Goal: Task Accomplishment & Management: Manage account settings

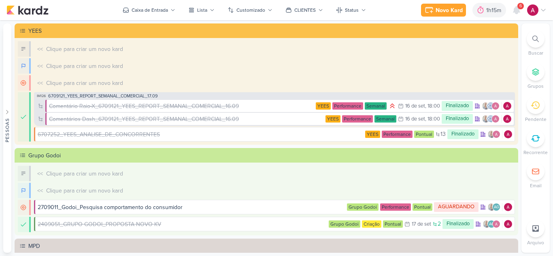
click at [517, 6] on icon at bounding box center [516, 9] width 6 height 7
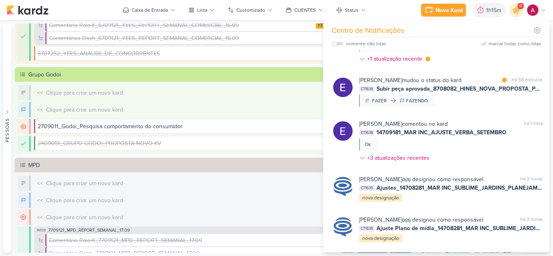
scroll to position [202, 0]
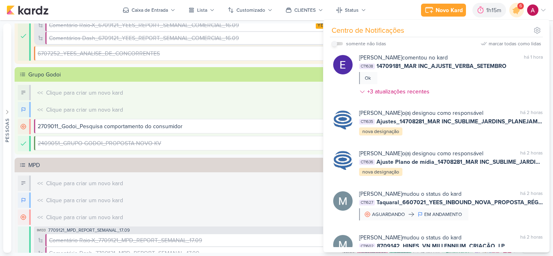
click at [334, 42] on input "checkbox" at bounding box center [335, 44] width 6 height 6
checkbox input "true"
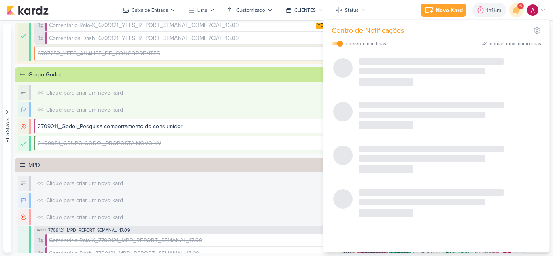
scroll to position [89, 0]
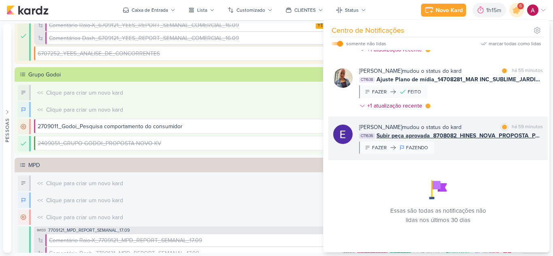
click at [489, 147] on div "[PERSON_NAME] mudou o status do kard marcar como lida há 59 minutos CT1636 Subi…" at bounding box center [451, 138] width 184 height 31
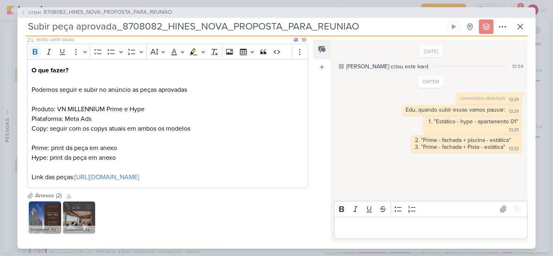
scroll to position [0, 0]
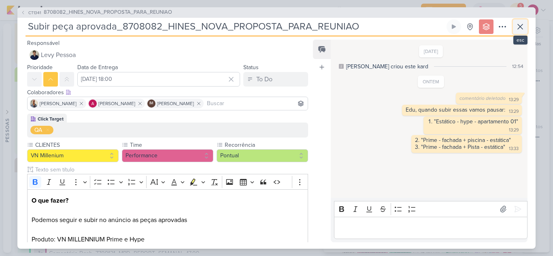
click at [523, 28] on icon at bounding box center [520, 27] width 10 height 10
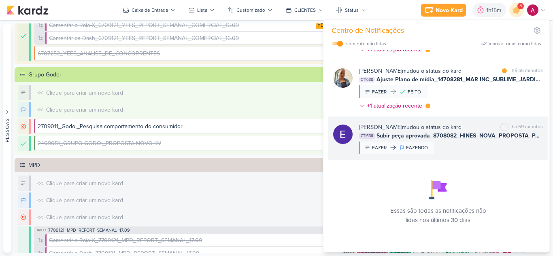
scroll to position [49, 0]
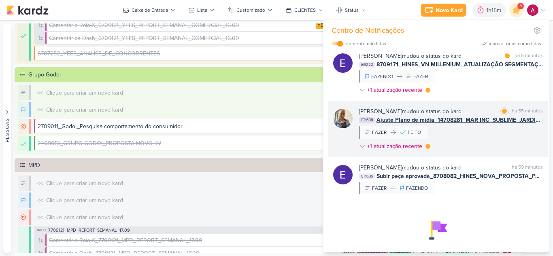
click at [476, 138] on div "[PERSON_NAME] mudou o status do kard marcar como lida há 55 minutos CT1638 Ajus…" at bounding box center [451, 130] width 184 height 47
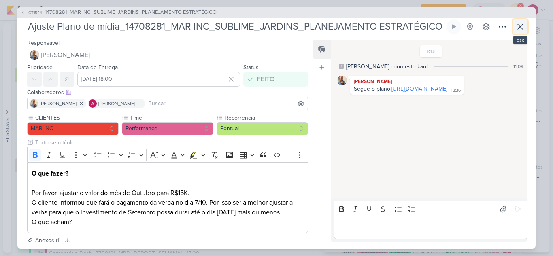
click at [519, 28] on icon at bounding box center [520, 26] width 5 height 5
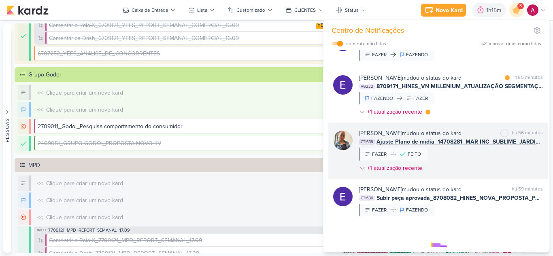
scroll to position [8, 0]
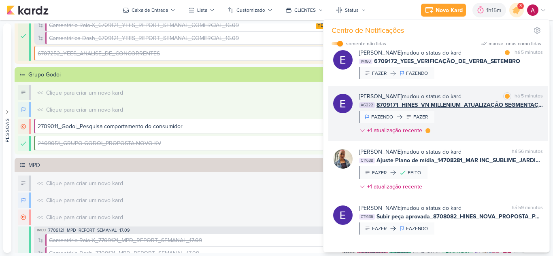
click at [470, 126] on div "[PERSON_NAME] mudou o status do kard marcar como lida há 5 minutos AG222 870917…" at bounding box center [451, 115] width 184 height 46
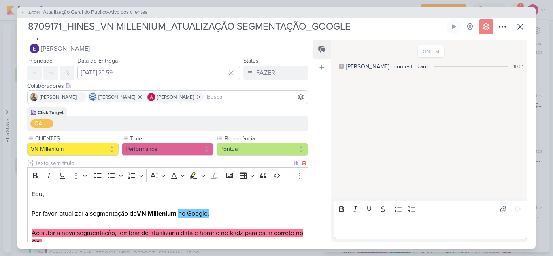
scroll to position [0, 0]
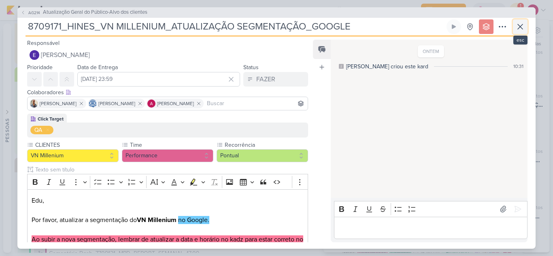
click at [523, 29] on icon at bounding box center [520, 26] width 5 height 5
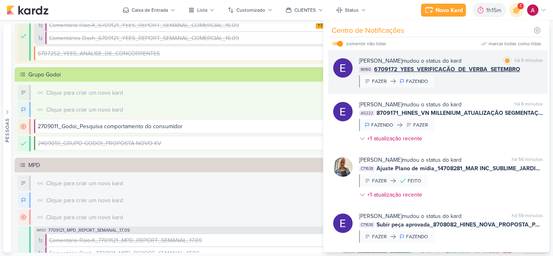
click at [485, 77] on div "[PERSON_NAME] mudou o status do kard marcar como lida há 5 minutos IM160 670917…" at bounding box center [451, 72] width 184 height 31
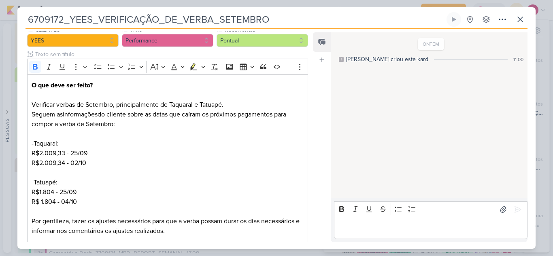
scroll to position [121, 0]
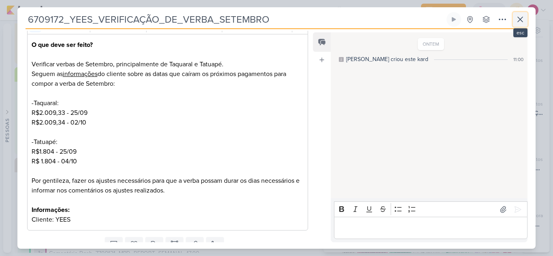
click at [522, 19] on icon at bounding box center [520, 20] width 10 height 10
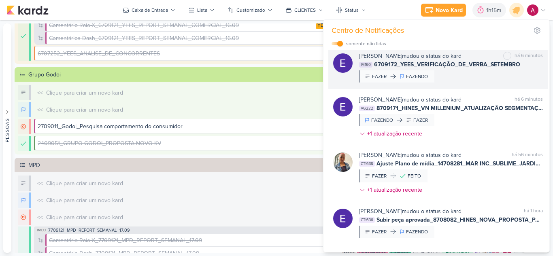
scroll to position [0, 0]
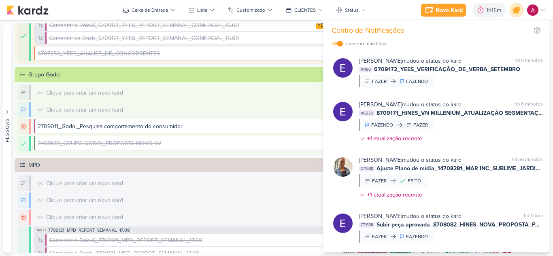
click at [513, 13] on icon at bounding box center [517, 10] width 14 height 14
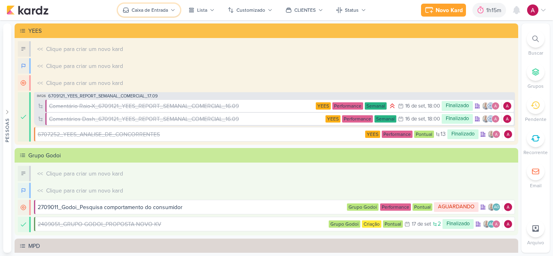
click at [171, 13] on button "Caixa de Entrada" at bounding box center [149, 10] width 62 height 13
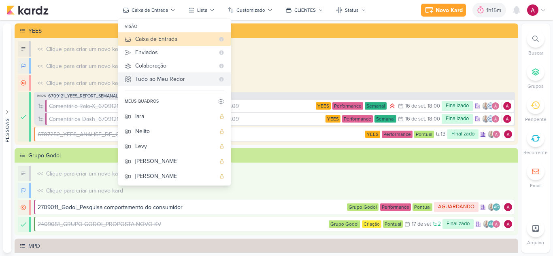
click at [170, 80] on div "Tudo ao Meu Redor" at bounding box center [174, 79] width 79 height 9
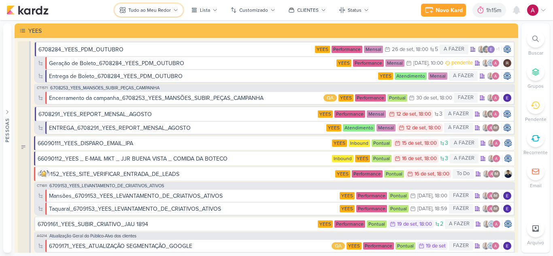
click at [163, 11] on div "Tudo ao Meu Redor" at bounding box center [149, 9] width 43 height 7
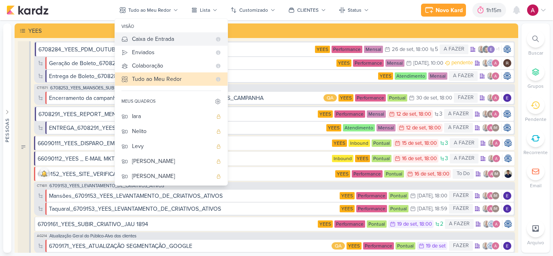
click at [157, 37] on div "Caixa de Entrada" at bounding box center [171, 39] width 79 height 9
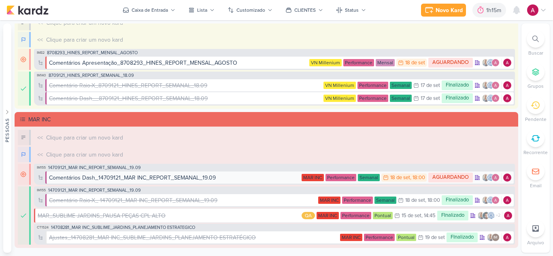
scroll to position [374, 0]
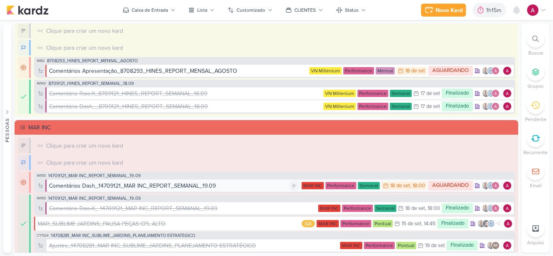
click at [184, 186] on div "Comentários Dash_14709121_MAR INC_REPORT_SEMANAL_19.09" at bounding box center [132, 186] width 167 height 9
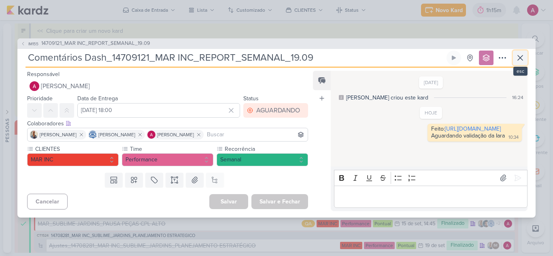
click at [522, 55] on icon at bounding box center [520, 58] width 10 height 10
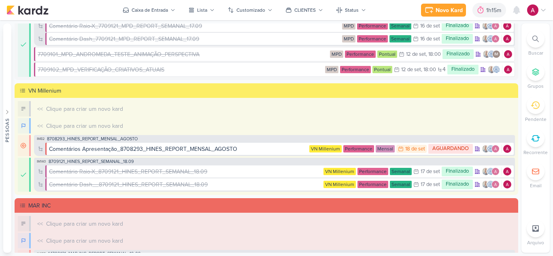
scroll to position [293, 0]
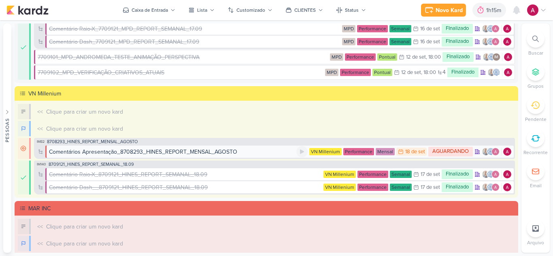
click at [163, 151] on div "Comentários Apresentação_8708293_HINES_REPORT_MENSAL_AGOSTO" at bounding box center [143, 152] width 188 height 9
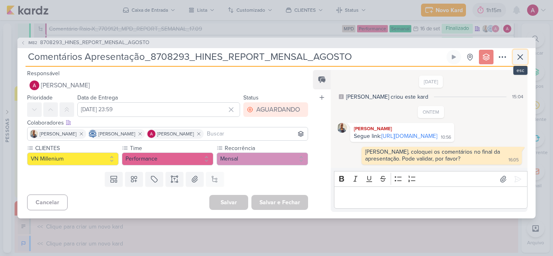
click at [519, 52] on icon at bounding box center [520, 57] width 10 height 10
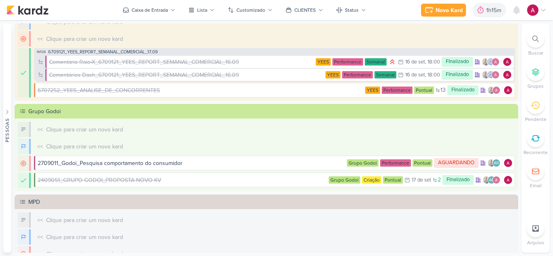
scroll to position [0, 0]
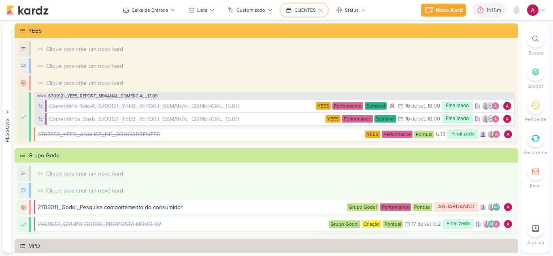
click at [316, 11] on button "CLIENTES" at bounding box center [304, 10] width 47 height 13
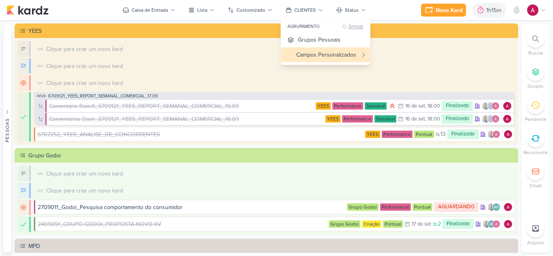
click at [353, 27] on div "limpar" at bounding box center [356, 27] width 15 height 6
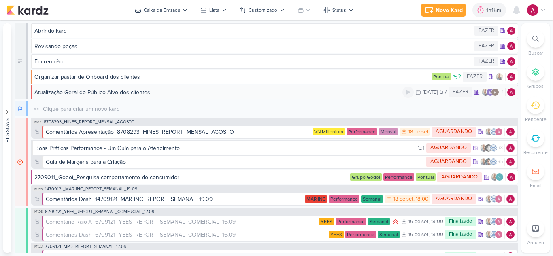
click at [180, 94] on div "Atualização Geral do Público-Alvo dos clientes" at bounding box center [218, 92] width 368 height 9
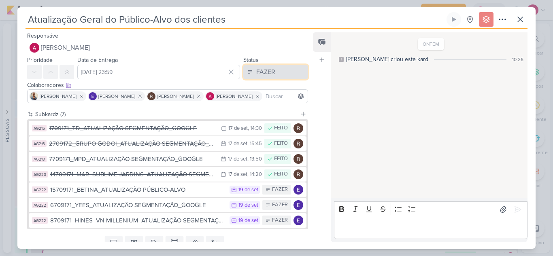
click at [256, 73] on div "FAZER" at bounding box center [265, 72] width 19 height 10
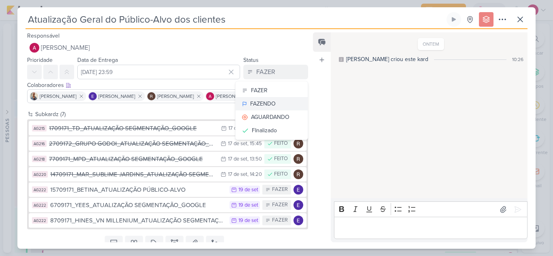
click at [268, 103] on div "FAZENDO" at bounding box center [263, 104] width 26 height 9
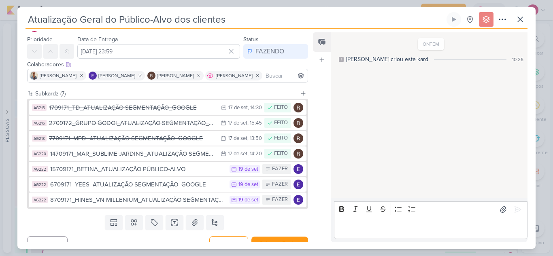
scroll to position [32, 0]
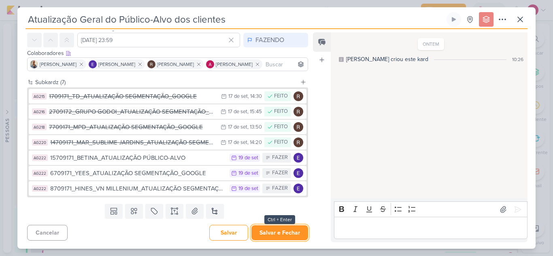
click at [284, 230] on button "Salvar e Fechar" at bounding box center [279, 233] width 57 height 15
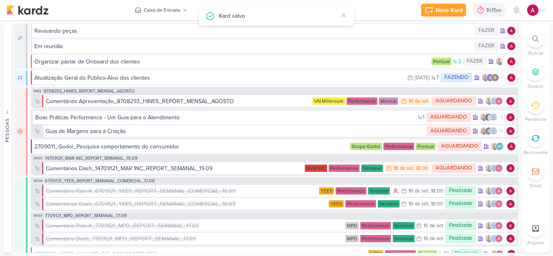
scroll to position [0, 0]
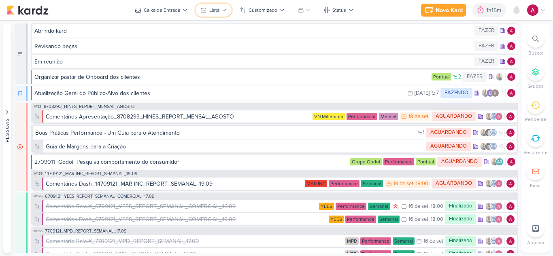
click at [225, 11] on icon at bounding box center [224, 10] width 5 height 5
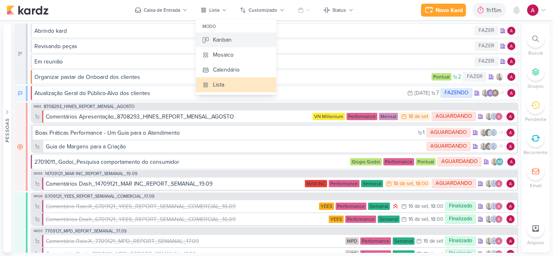
click at [222, 38] on div "Kanban" at bounding box center [222, 40] width 19 height 9
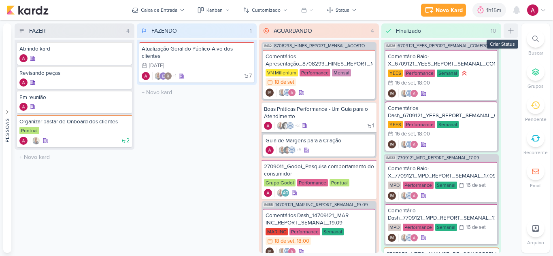
click at [511, 30] on icon at bounding box center [511, 31] width 8 height 8
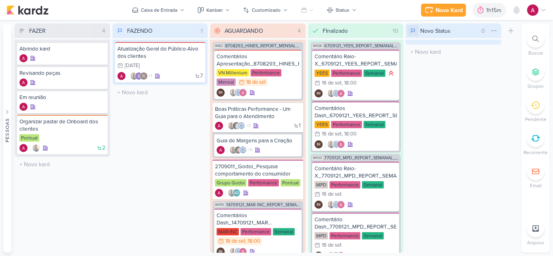
click at [415, 31] on icon at bounding box center [413, 31] width 5 height 6
click at [418, 73] on icon at bounding box center [415, 73] width 5 height 5
click at [435, 28] on input "Novo Status" at bounding box center [449, 30] width 60 height 11
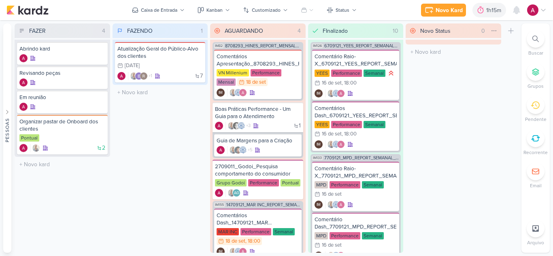
drag, startPoint x: 452, startPoint y: 32, endPoint x: 421, endPoint y: 35, distance: 31.4
click at [421, 35] on input "Novo Status" at bounding box center [449, 30] width 60 height 11
type input "Homologação"
click at [183, 121] on div "FAZENDO 1 Mover Para Esquerda Mover Para Direita [GEOGRAPHIC_DATA] Atualização …" at bounding box center [161, 138] width 96 height 230
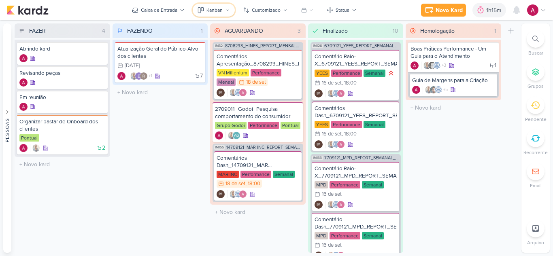
click at [222, 9] on div "Kanban" at bounding box center [214, 9] width 16 height 7
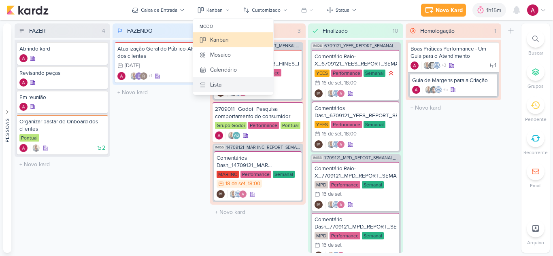
click at [228, 84] on button "Lista" at bounding box center [233, 84] width 80 height 15
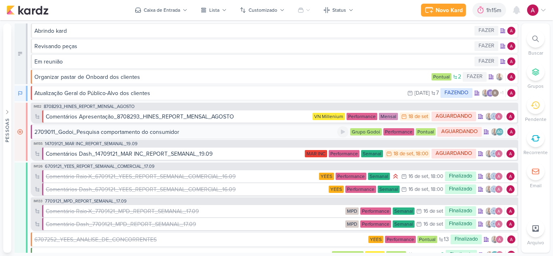
click at [186, 133] on div "2709011_Godoi_Pesquisa comportamento do consumidor" at bounding box center [185, 132] width 303 height 9
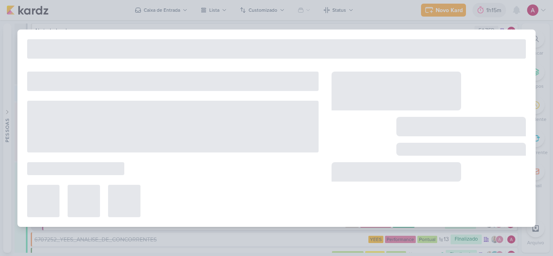
type input "2709011_Godoi_Pesquisa comportamento do consumidor"
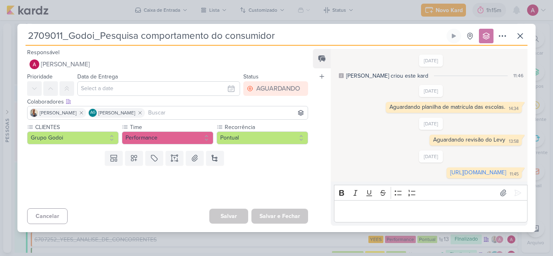
click at [216, 108] on input at bounding box center [227, 113] width 160 height 10
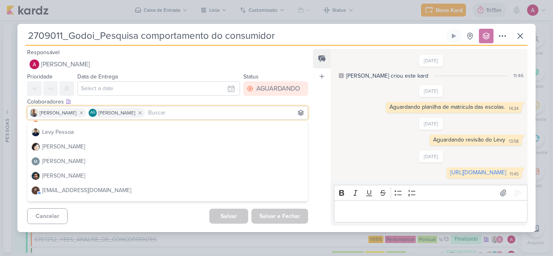
scroll to position [87, 0]
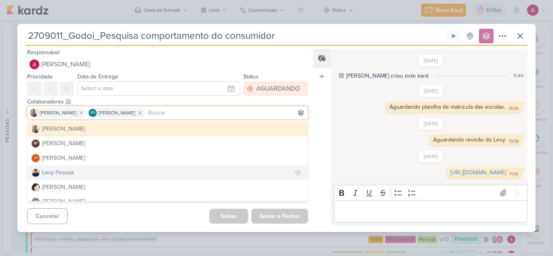
click at [62, 168] on div "Levy Pessoa" at bounding box center [58, 172] width 32 height 9
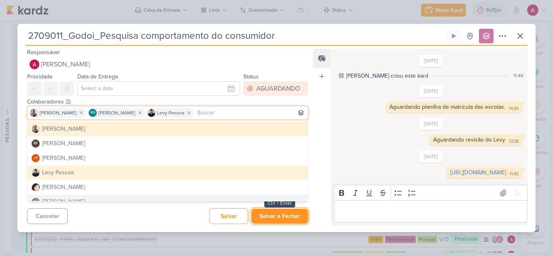
click at [282, 224] on button "Salvar e Fechar" at bounding box center [279, 216] width 57 height 15
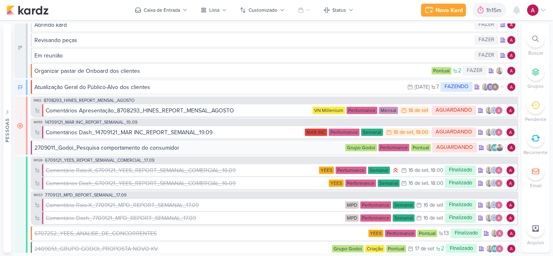
scroll to position [0, 0]
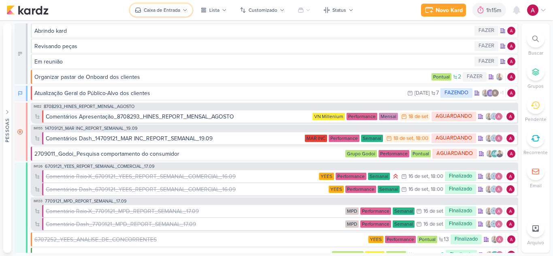
click at [168, 12] on div "Caixa de Entrada" at bounding box center [162, 9] width 36 height 7
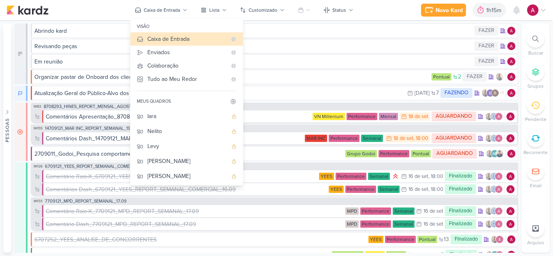
click at [387, 13] on div "Novo Kard Ctrl + k 1h15m Sessão desligada... Hoje 1h15m Semana 3h8m Mês 9h34m" at bounding box center [276, 10] width 540 height 20
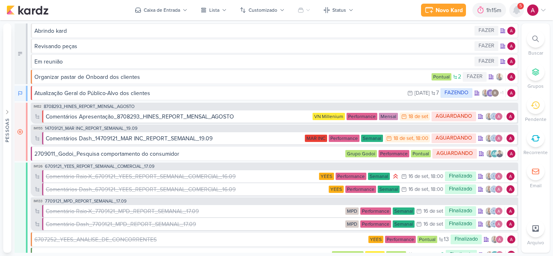
click at [515, 13] on icon at bounding box center [516, 9] width 6 height 7
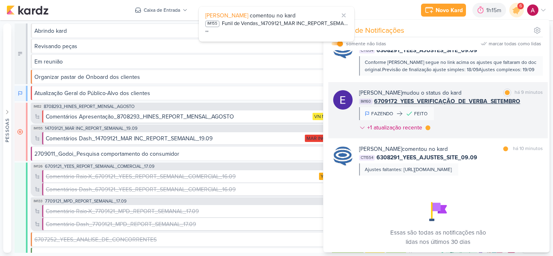
scroll to position [136, 0]
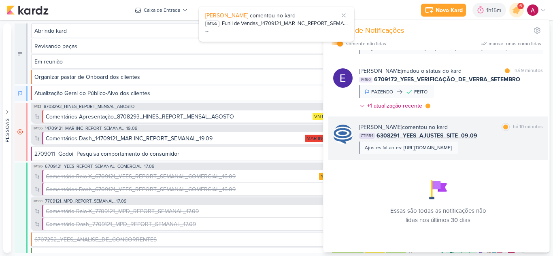
click at [433, 153] on div "Ajustes faltantes: [URL][DOMAIN_NAME]" at bounding box center [408, 148] width 99 height 12
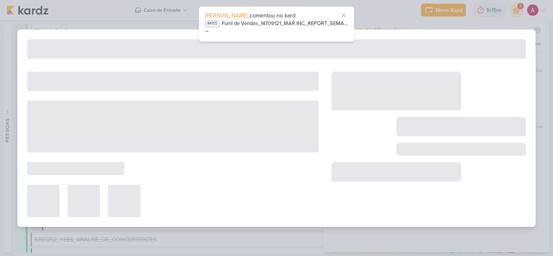
type input "6308291_YEES_AJUSTES_SITE_09.09"
type input "[DATE] 18:00"
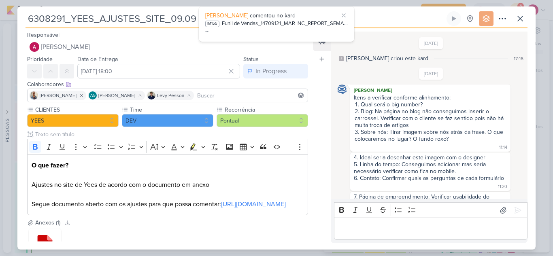
scroll to position [377, 0]
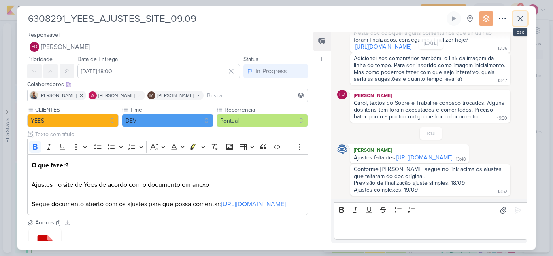
click at [519, 13] on button at bounding box center [520, 18] width 15 height 15
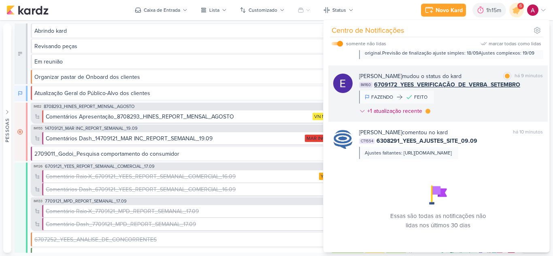
click at [463, 102] on div "[PERSON_NAME] mudou o status do kard marcar como lida há 9 minutos IM160 670917…" at bounding box center [451, 95] width 184 height 47
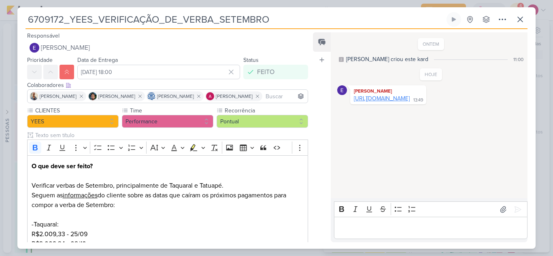
click at [410, 102] on link "[URL][DOMAIN_NAME]" at bounding box center [382, 98] width 56 height 7
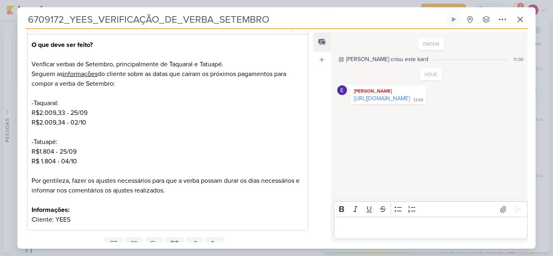
scroll to position [155, 0]
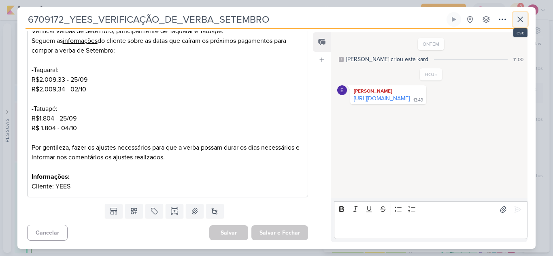
click at [518, 22] on icon at bounding box center [520, 19] width 5 height 5
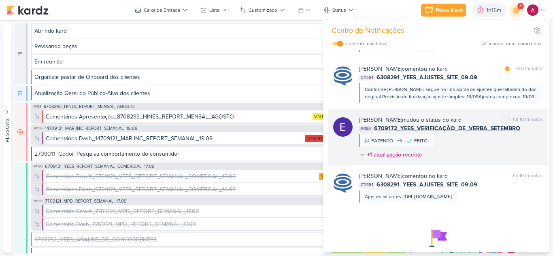
scroll to position [95, 0]
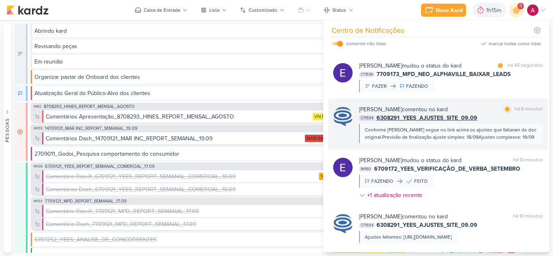
click at [349, 136] on div at bounding box center [342, 124] width 19 height 38
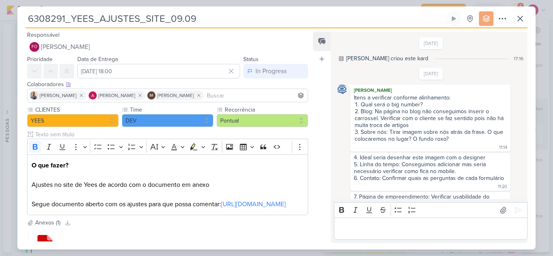
scroll to position [377, 0]
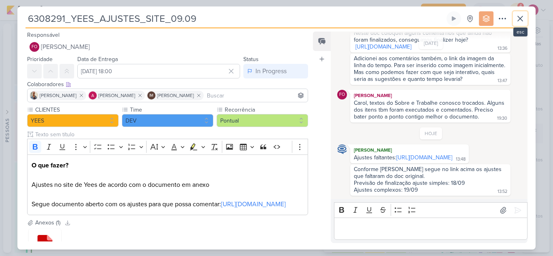
click at [519, 21] on icon at bounding box center [520, 19] width 10 height 10
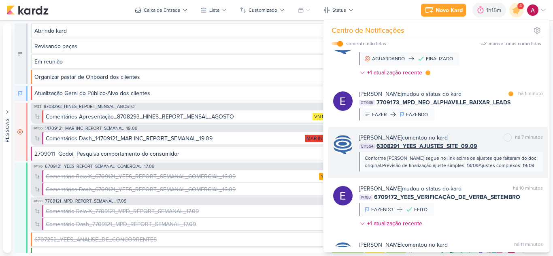
scroll to position [55, 0]
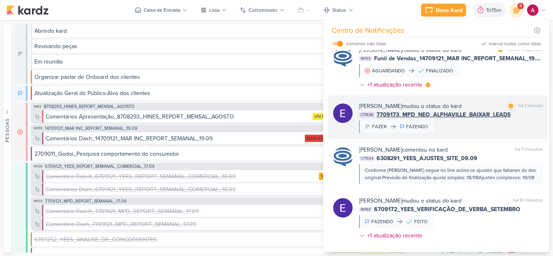
click at [471, 131] on div "[PERSON_NAME] mudou o status do kard marcar como lida há 1 minuto CT1636 770917…" at bounding box center [451, 117] width 184 height 31
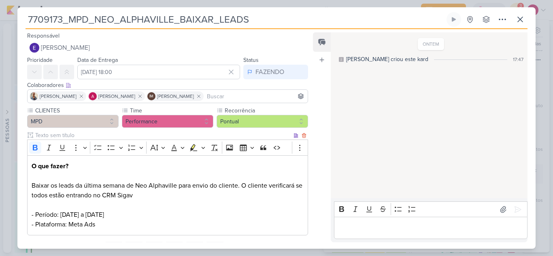
scroll to position [38, 0]
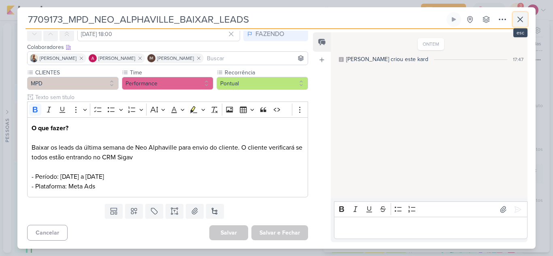
click at [515, 21] on icon at bounding box center [520, 20] width 10 height 10
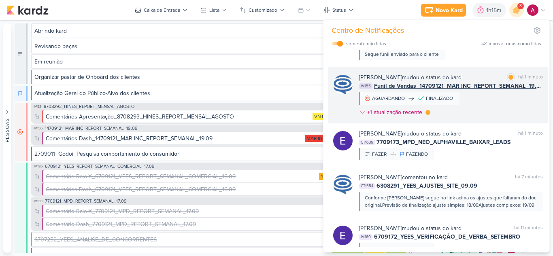
scroll to position [14, 0]
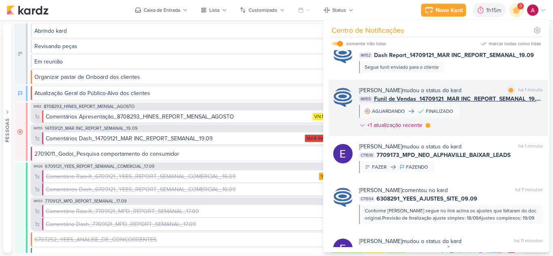
click at [489, 108] on div "[PERSON_NAME] mudou o status do kard marcar como lida há 1 minuto IM155 Funil d…" at bounding box center [451, 109] width 184 height 47
